Goal: Ask a question

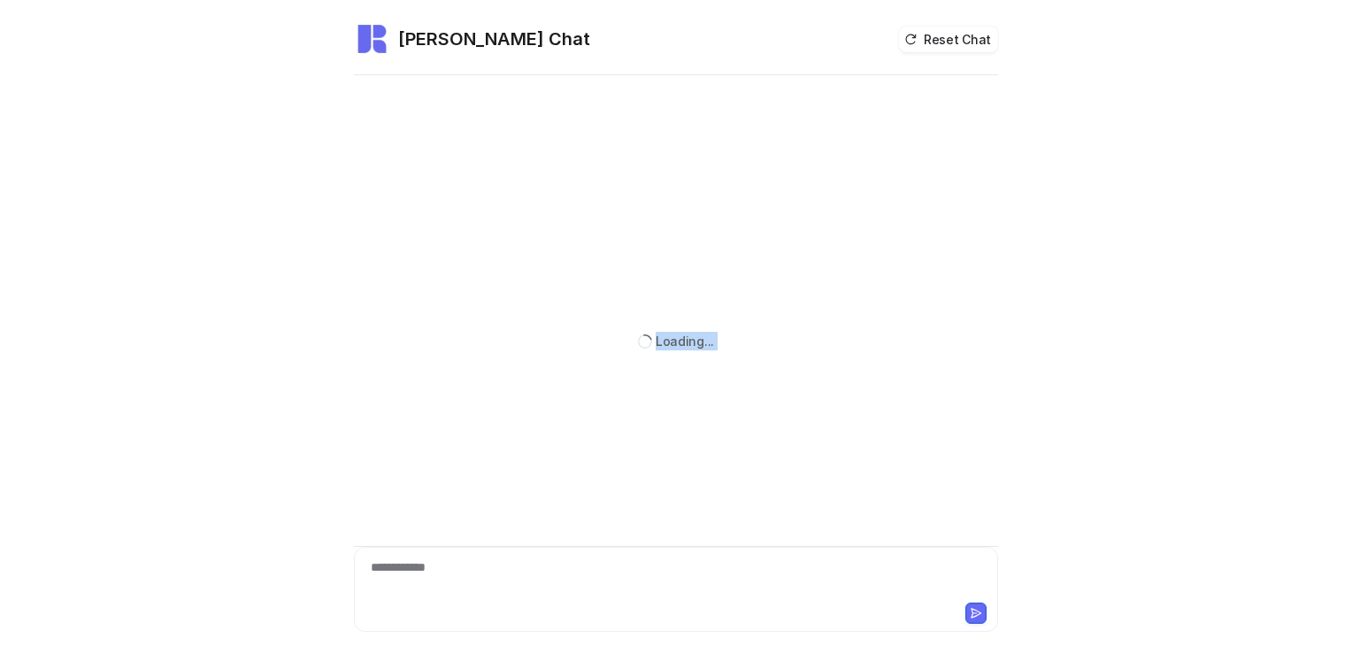
drag, startPoint x: 0, startPoint y: 0, endPoint x: 588, endPoint y: 473, distance: 754.5
click at [588, 473] on div "Loading..." at bounding box center [676, 341] width 644 height 525
drag, startPoint x: 588, startPoint y: 473, endPoint x: 482, endPoint y: 584, distance: 152.7
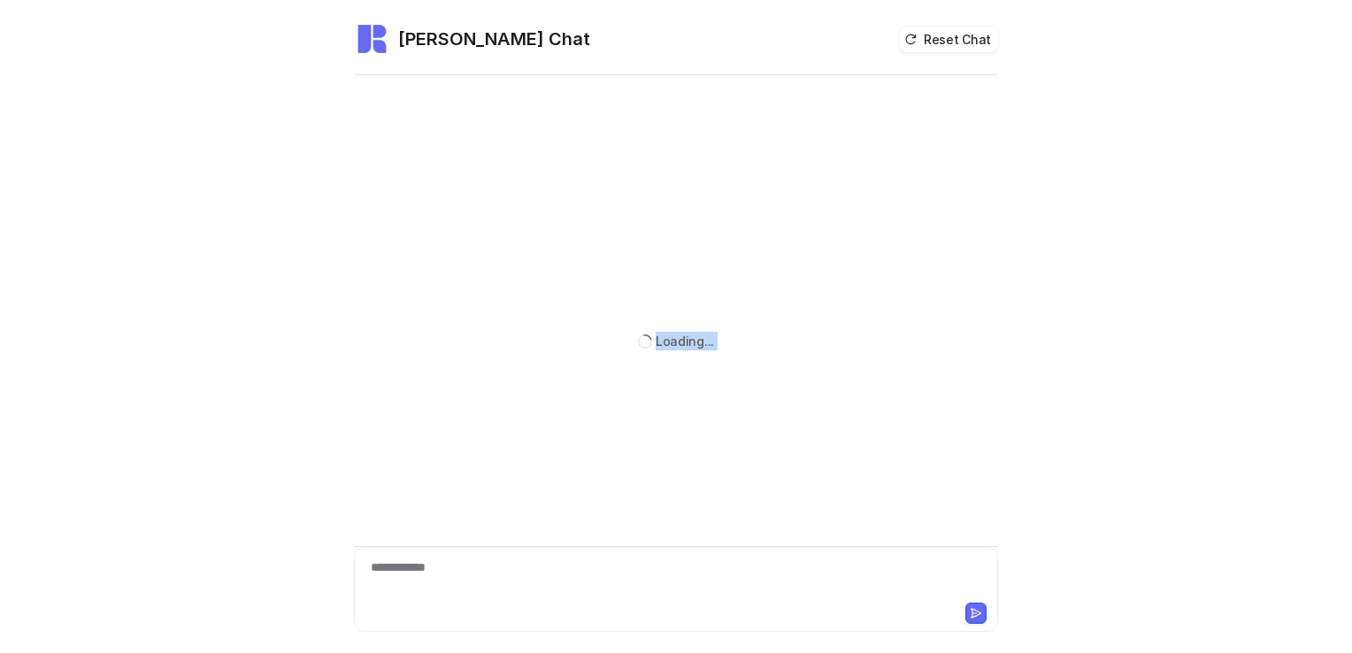
click at [482, 584] on div "**********" at bounding box center [675, 578] width 635 height 41
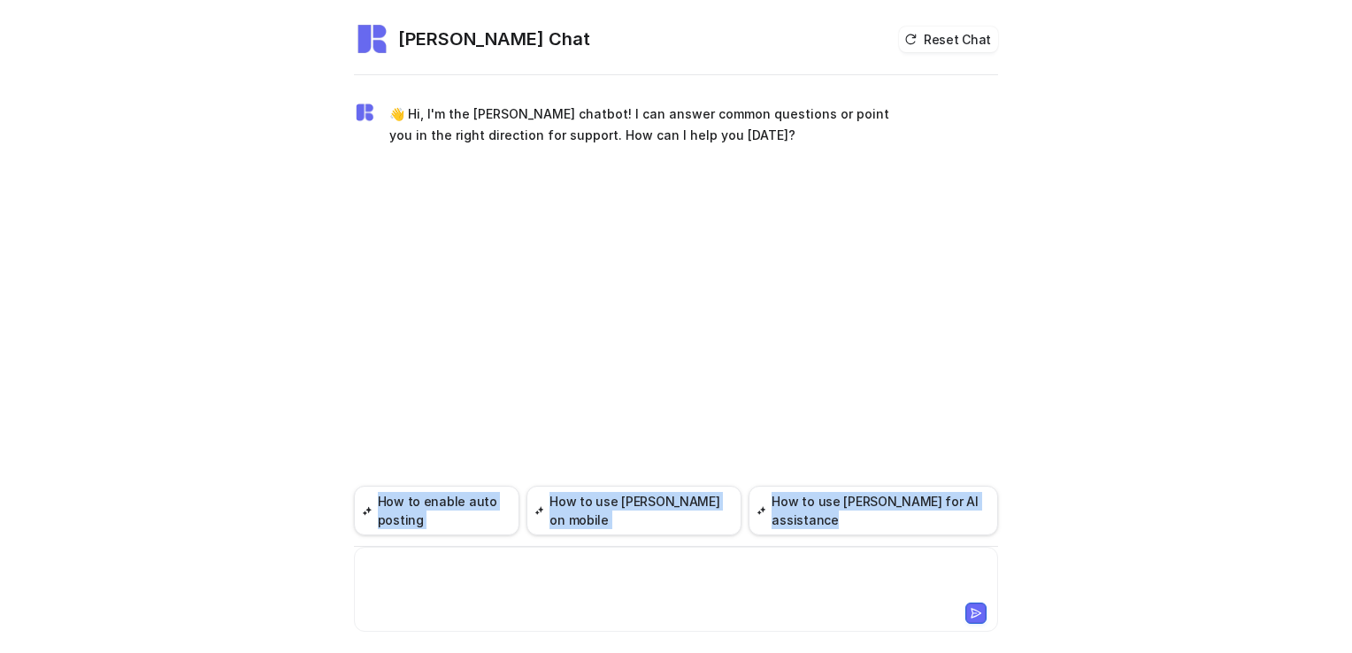
click at [482, 584] on div at bounding box center [675, 578] width 635 height 41
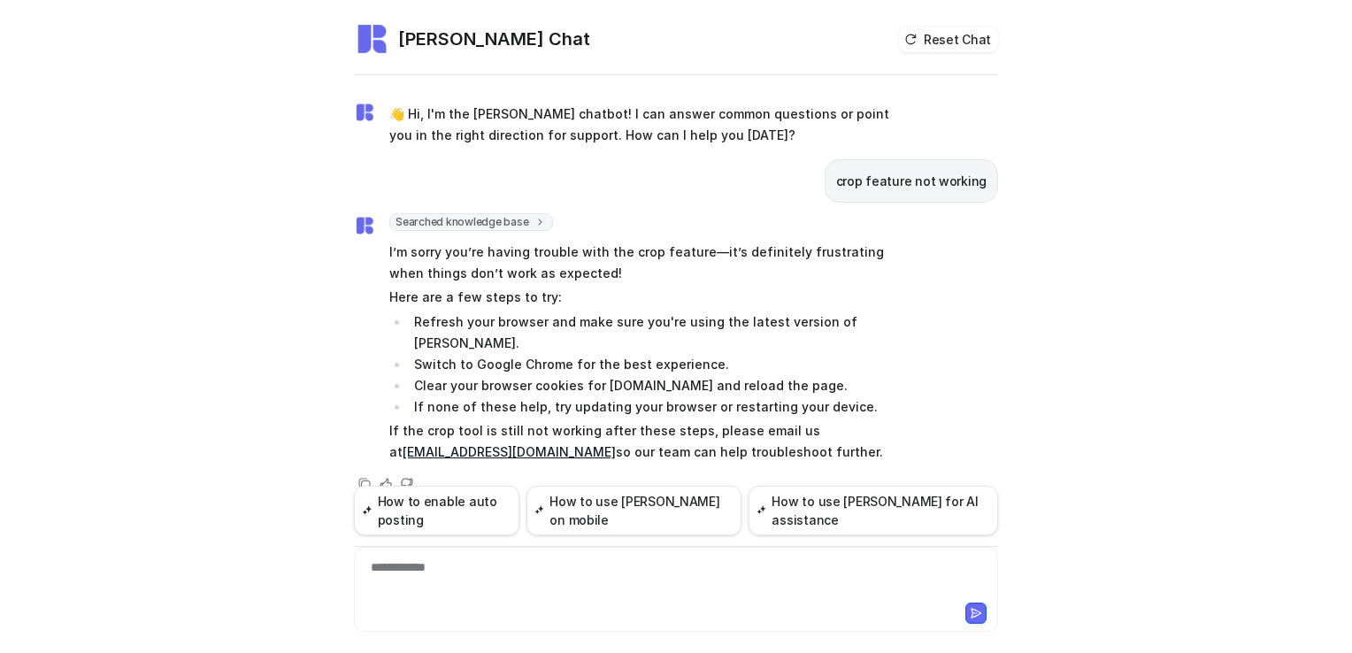
click at [1100, 149] on div "[PERSON_NAME] Chat Reset Chat 👋 Hi, I'm the [PERSON_NAME] chatbot! I can answer…" at bounding box center [676, 326] width 1352 height 653
